Goal: Navigation & Orientation: Find specific page/section

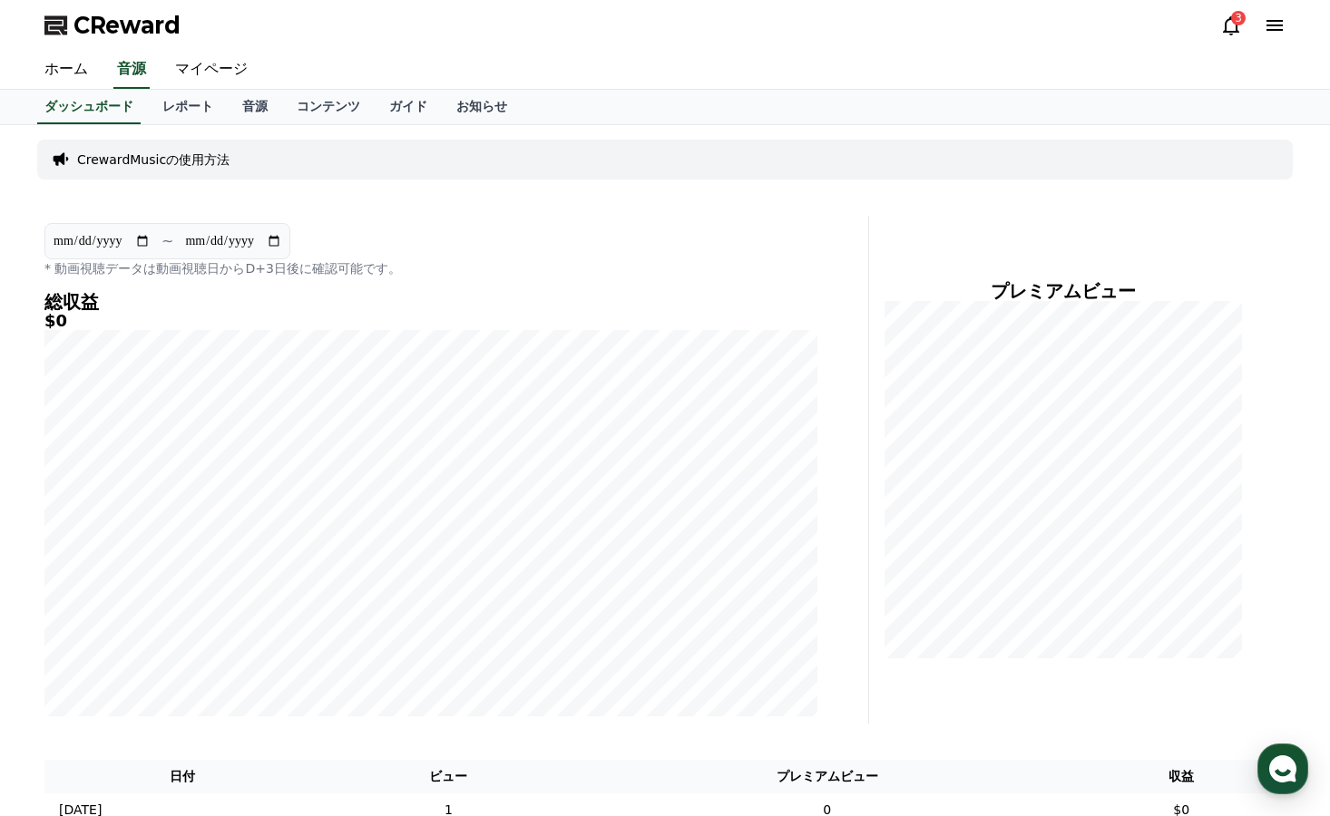
click at [1227, 21] on icon at bounding box center [1231, 25] width 16 height 19
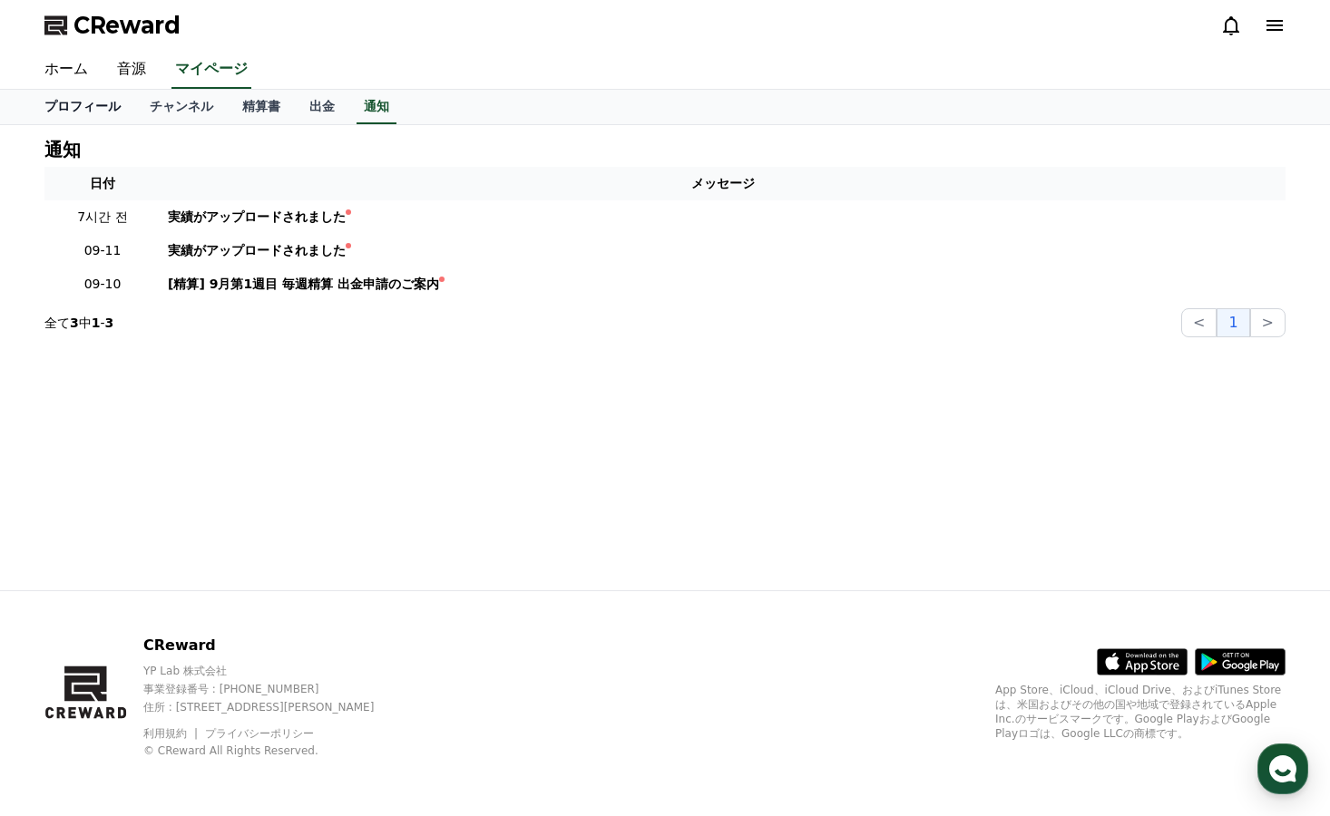
click at [86, 121] on link "プロフィール" at bounding box center [82, 107] width 105 height 34
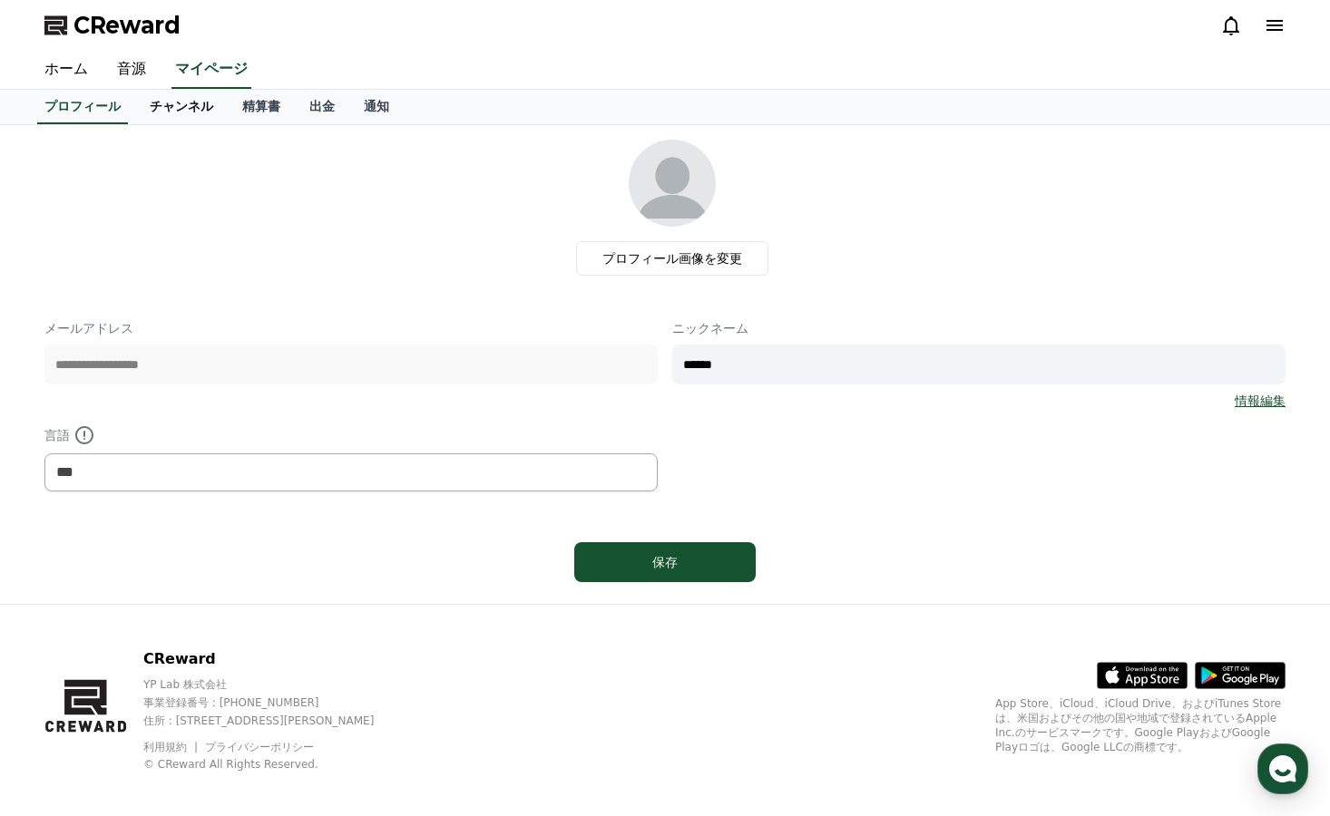
click at [135, 122] on link "チャンネル" at bounding box center [181, 107] width 93 height 34
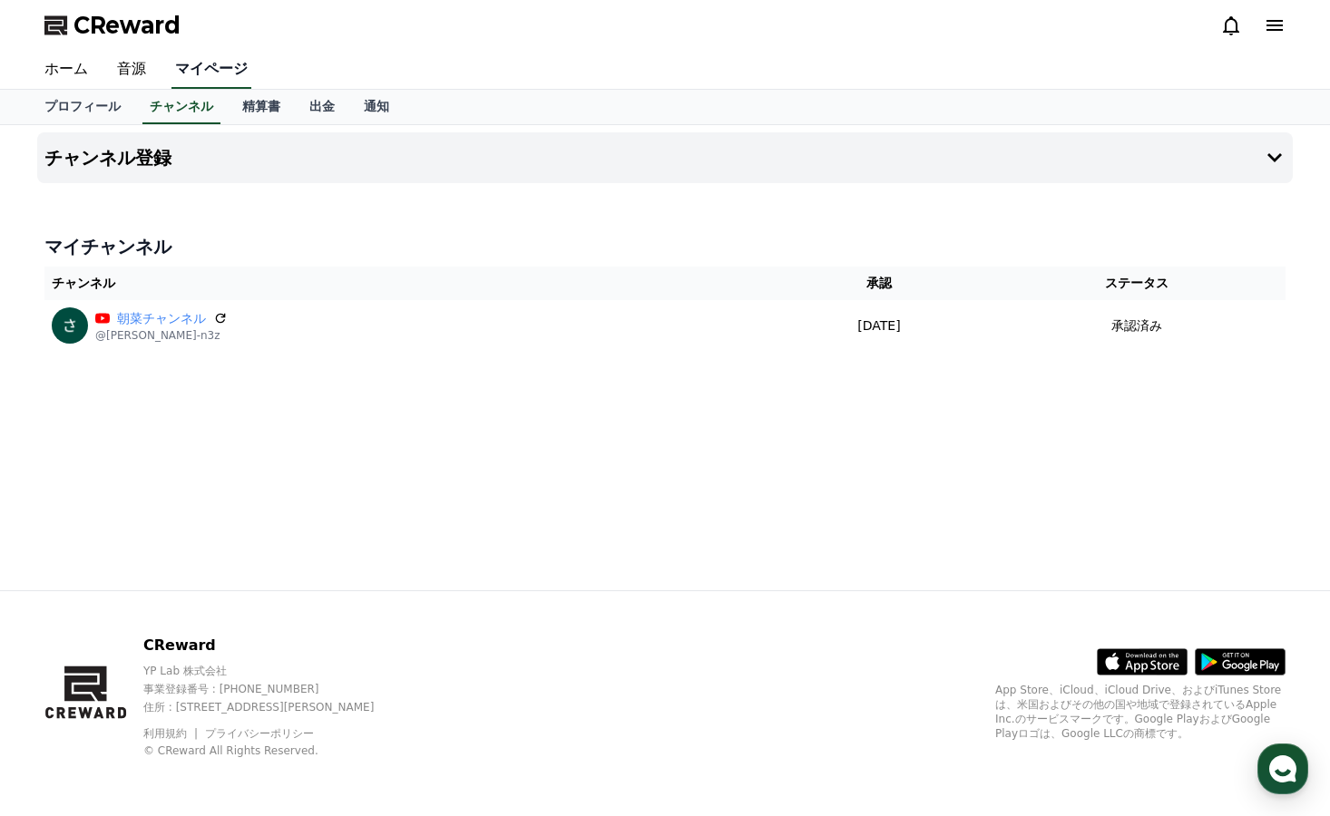
click at [187, 60] on link "マイページ" at bounding box center [211, 70] width 80 height 38
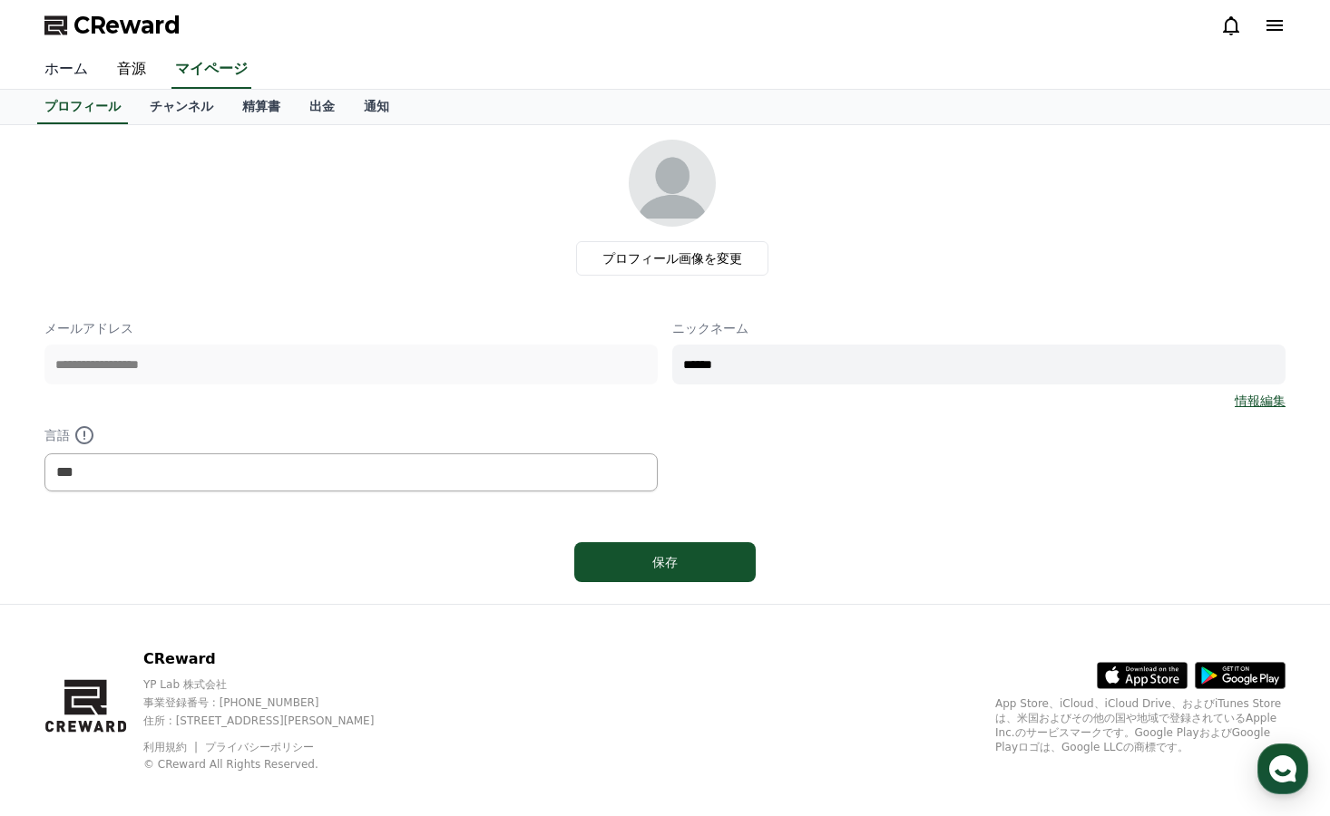
click at [36, 73] on link "ホーム" at bounding box center [66, 70] width 73 height 38
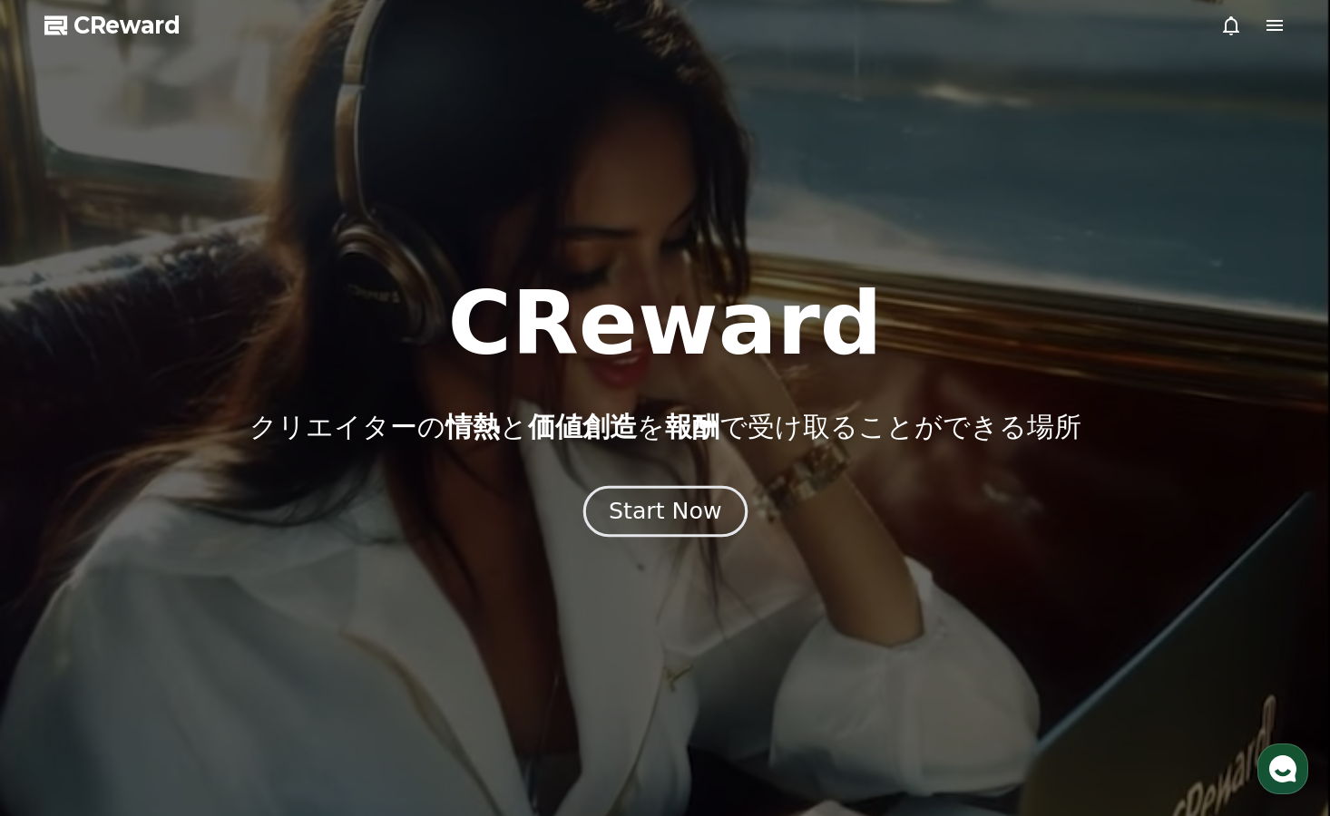
click at [662, 514] on div "Start Now" at bounding box center [665, 511] width 112 height 31
